Goal: Information Seeking & Learning: Learn about a topic

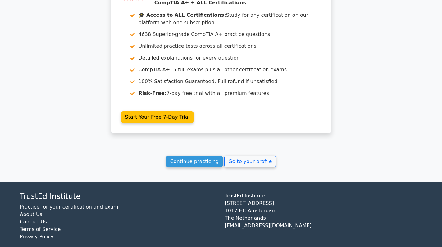
scroll to position [1033, 0]
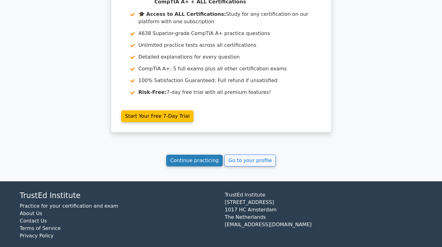
click at [198, 155] on link "Continue practicing" at bounding box center [194, 161] width 57 height 12
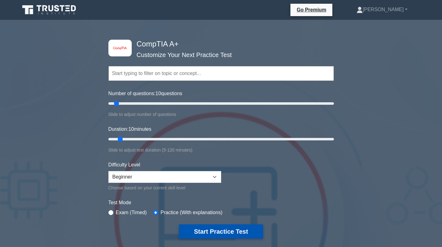
click at [234, 226] on button "Start Practice Test" at bounding box center [221, 232] width 84 height 14
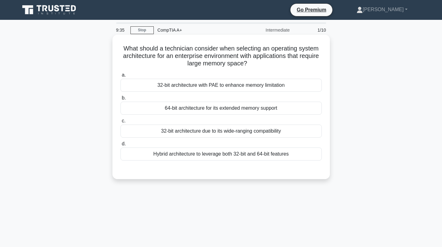
click at [260, 110] on div "64-bit architecture for its extended memory support" at bounding box center [220, 108] width 201 height 13
click at [120, 100] on input "b. 64-bit architecture for its extended memory support" at bounding box center [120, 98] width 0 height 4
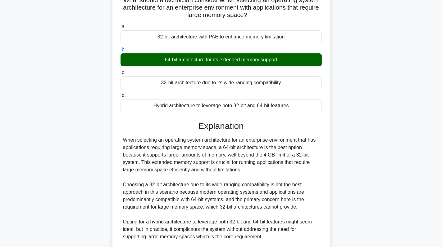
scroll to position [136, 0]
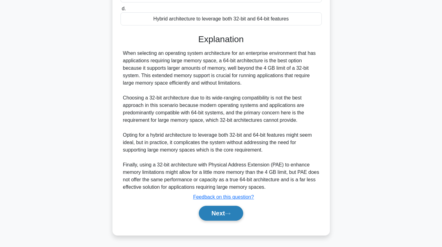
click at [222, 216] on button "Next" at bounding box center [221, 213] width 44 height 15
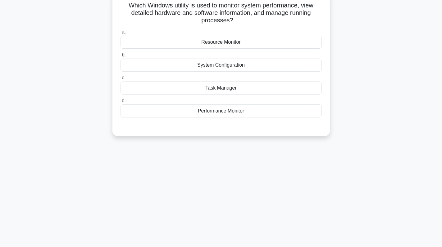
scroll to position [0, 0]
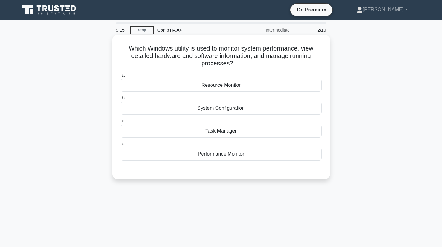
click at [284, 90] on div "Resource Monitor" at bounding box center [220, 85] width 201 height 13
click at [120, 77] on input "a. Resource Monitor" at bounding box center [120, 75] width 0 height 4
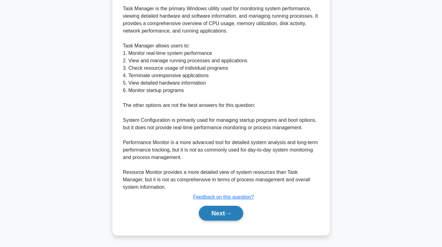
click at [219, 215] on button "Next" at bounding box center [221, 213] width 44 height 15
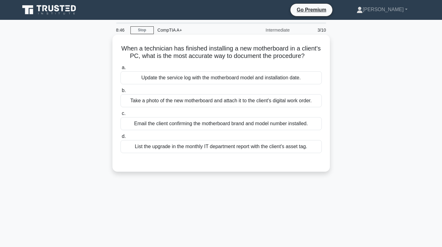
click at [221, 84] on div "Update the service log with the motherboard model and installation date." at bounding box center [220, 77] width 201 height 13
click at [120, 70] on input "a. Update the service log with the motherboard model and installation date." at bounding box center [120, 68] width 0 height 4
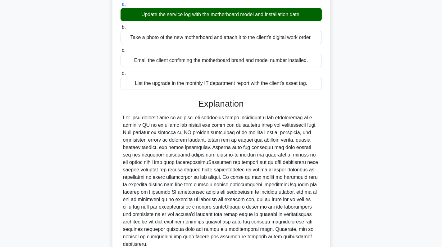
scroll to position [121, 0]
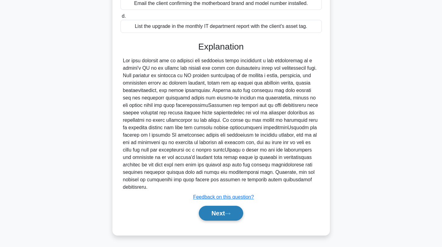
click at [219, 211] on button "Next" at bounding box center [221, 213] width 44 height 15
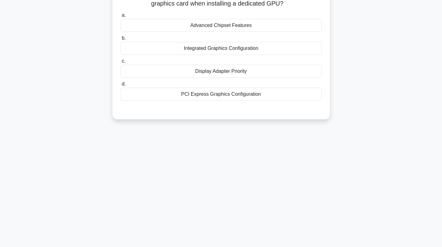
scroll to position [0, 0]
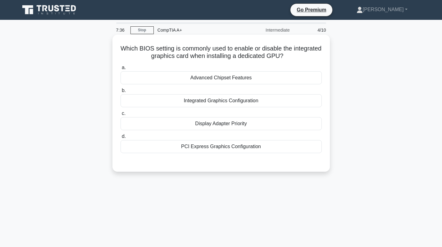
click at [212, 104] on div "Integrated Graphics Configuration" at bounding box center [220, 100] width 201 height 13
click at [120, 93] on input "b. Integrated Graphics Configuration" at bounding box center [120, 91] width 0 height 4
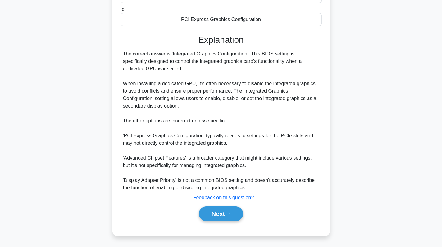
scroll to position [128, 0]
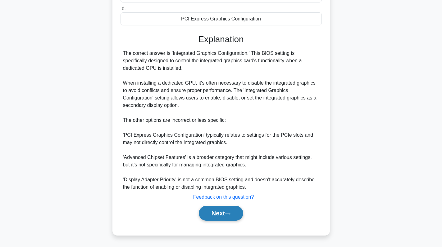
click at [212, 220] on button "Next" at bounding box center [221, 213] width 44 height 15
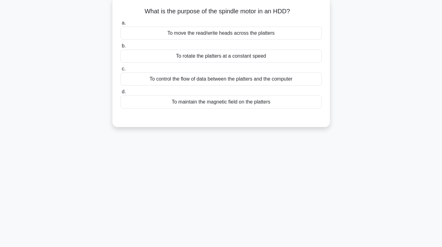
scroll to position [0, 0]
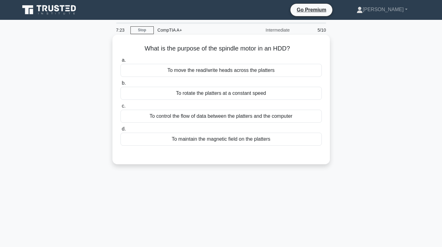
click at [275, 75] on div "To move the read/write heads across the platters" at bounding box center [220, 70] width 201 height 13
click at [120, 62] on input "a. To move the read/write heads across the platters" at bounding box center [120, 60] width 0 height 4
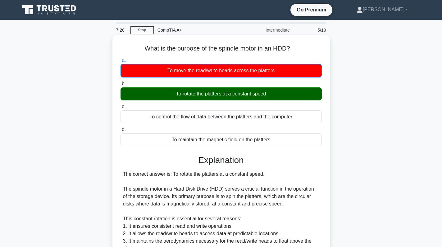
scroll to position [151, 0]
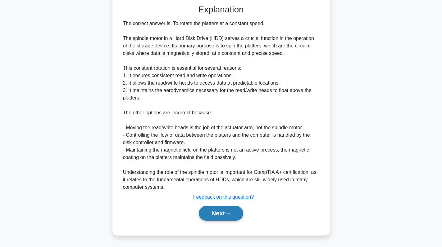
click at [219, 212] on button "Next" at bounding box center [221, 213] width 44 height 15
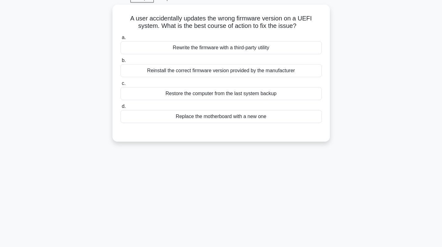
scroll to position [0, 0]
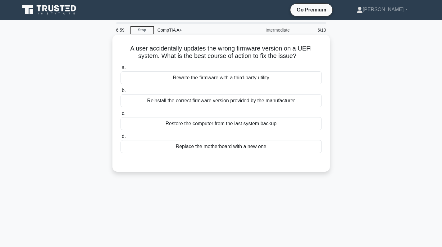
click at [286, 98] on div "Reinstall the correct firmware version provided by the manufacturer" at bounding box center [220, 100] width 201 height 13
click at [120, 93] on input "b. Reinstall the correct firmware version provided by the manufacturer" at bounding box center [120, 91] width 0 height 4
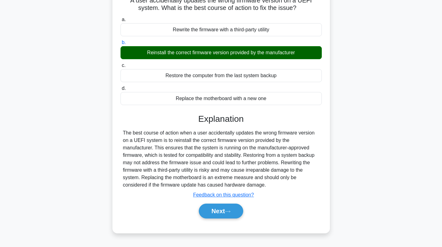
scroll to position [88, 0]
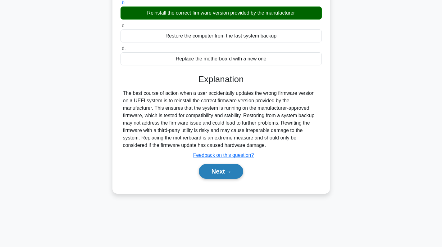
click at [215, 172] on button "Next" at bounding box center [221, 171] width 44 height 15
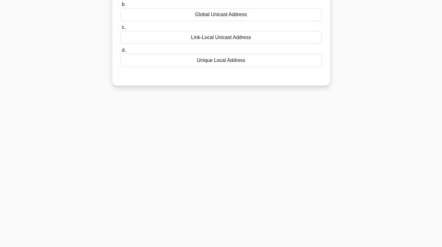
scroll to position [0, 0]
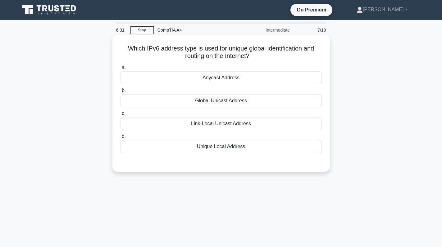
click at [244, 141] on div "Unique Local Address" at bounding box center [220, 146] width 201 height 13
click at [120, 139] on input "d. Unique Local Address" at bounding box center [120, 137] width 0 height 4
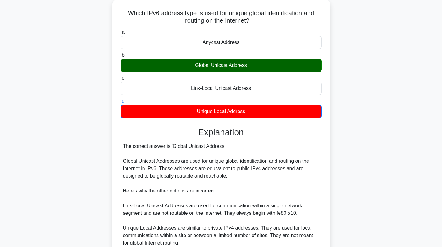
scroll to position [114, 0]
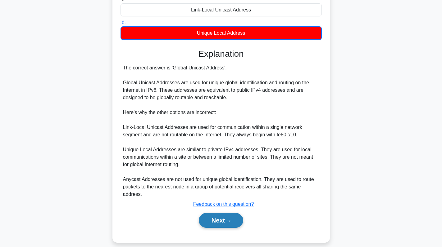
click at [219, 217] on button "Next" at bounding box center [221, 220] width 44 height 15
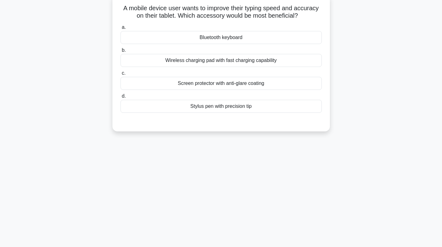
scroll to position [0, 0]
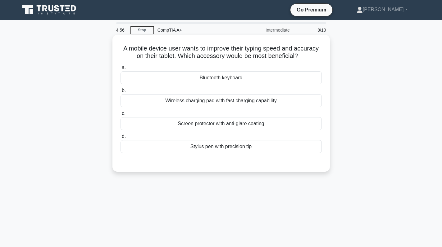
click at [294, 77] on div "Bluetooth keyboard" at bounding box center [220, 77] width 201 height 13
click at [120, 70] on input "a. Bluetooth keyboard" at bounding box center [120, 68] width 0 height 4
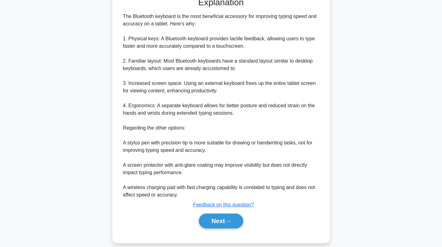
scroll to position [173, 0]
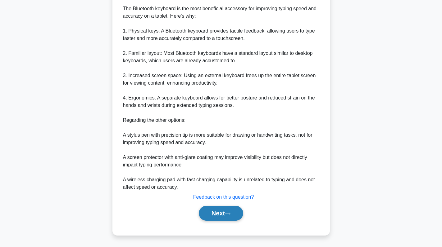
click at [220, 215] on button "Next" at bounding box center [221, 213] width 44 height 15
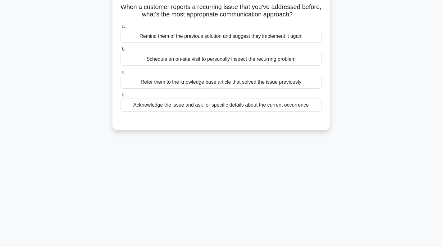
scroll to position [0, 0]
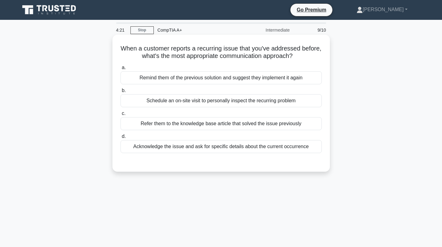
click at [261, 127] on div "Refer them to the knowledge base article that solved the issue previously" at bounding box center [220, 123] width 201 height 13
click at [120, 116] on input "c. Refer them to the knowledge base article that solved the issue previously" at bounding box center [120, 114] width 0 height 4
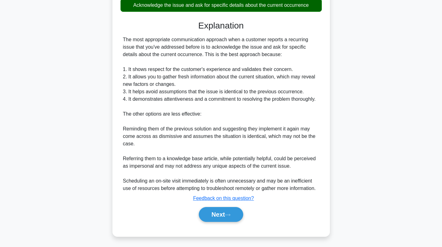
scroll to position [144, 0]
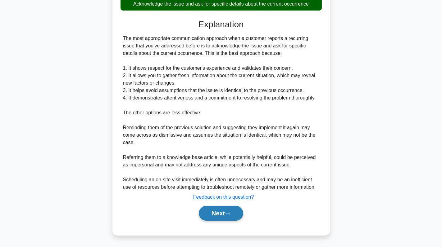
click at [224, 209] on button "Next" at bounding box center [221, 213] width 44 height 15
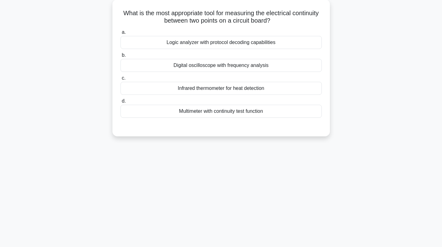
scroll to position [0, 0]
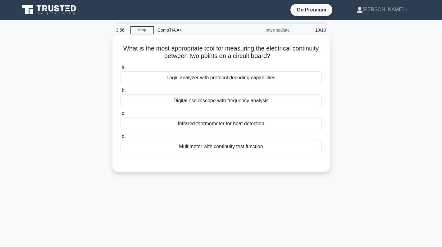
click at [235, 147] on div "Multimeter with continuity test function" at bounding box center [220, 146] width 201 height 13
click at [120, 139] on input "d. Multimeter with continuity test function" at bounding box center [120, 137] width 0 height 4
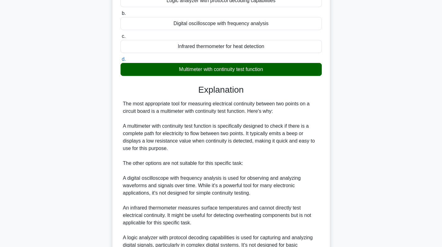
scroll to position [143, 0]
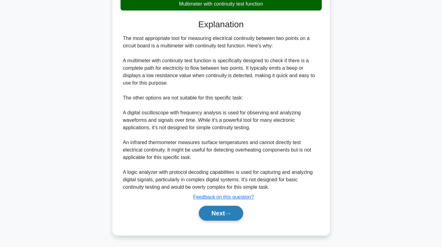
click at [218, 210] on button "Next" at bounding box center [221, 213] width 44 height 15
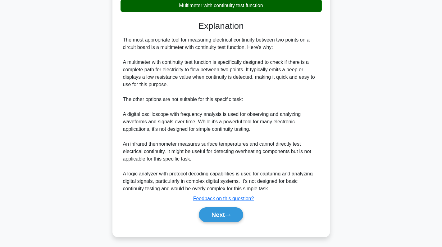
scroll to position [0, 0]
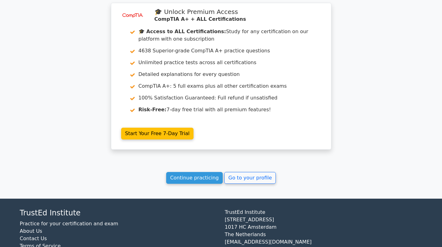
scroll to position [1088, 0]
